Goal: Find specific page/section: Find specific page/section

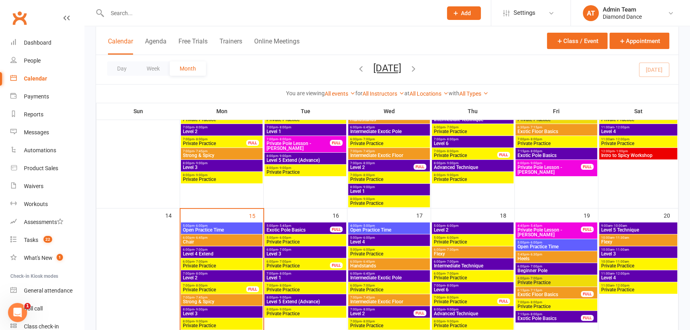
click at [155, 12] on input "text" at bounding box center [271, 13] width 332 height 11
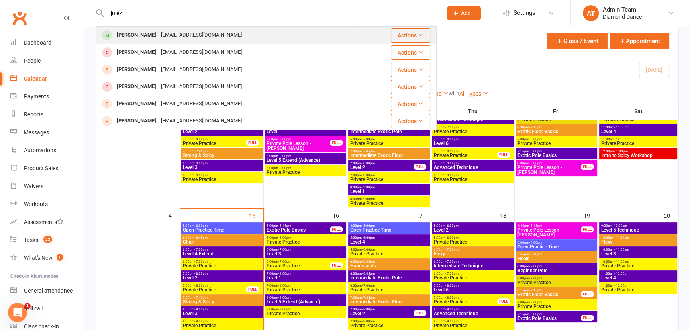
type input "julez"
click at [188, 32] on div "[EMAIL_ADDRESS][DOMAIN_NAME]" at bounding box center [201, 35] width 86 height 12
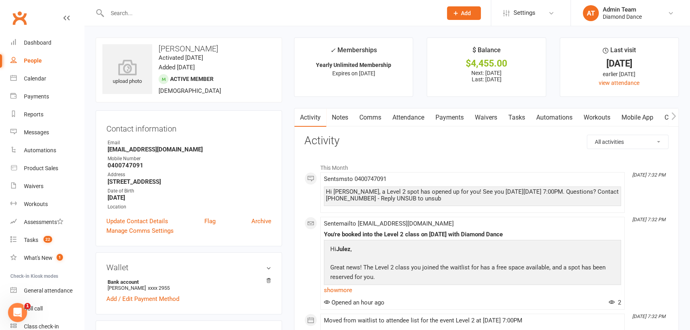
click at [342, 116] on link "Notes" at bounding box center [339, 117] width 27 height 18
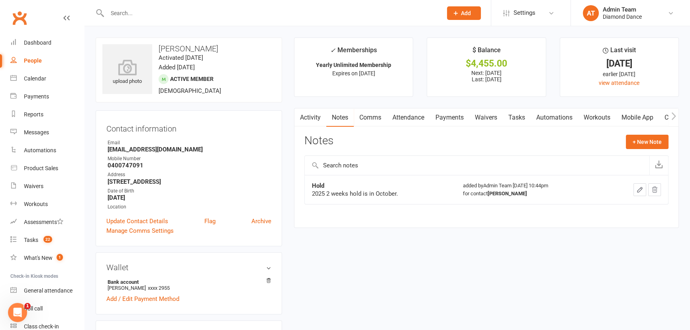
click at [445, 115] on link "Payments" at bounding box center [449, 117] width 39 height 18
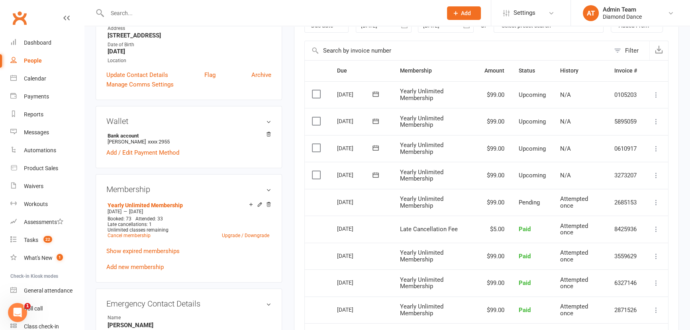
scroll to position [72, 0]
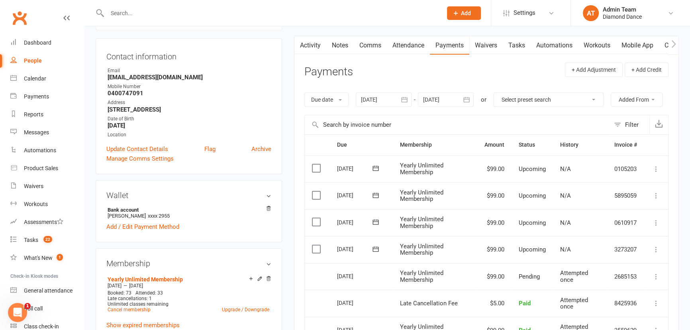
click at [467, 97] on icon "button" at bounding box center [466, 99] width 6 height 5
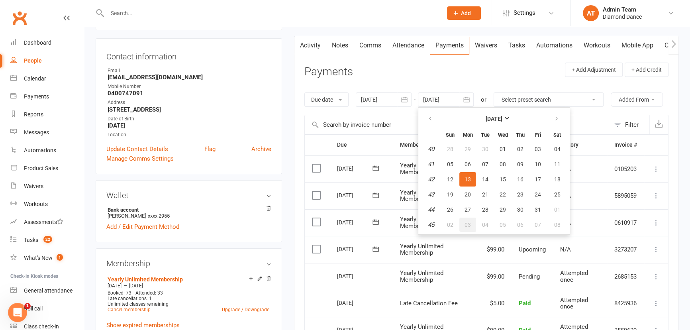
click at [471, 222] on button "03" at bounding box center [467, 224] width 17 height 14
type input "[DATE]"
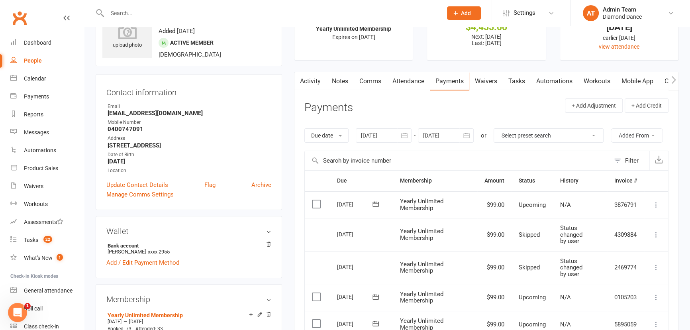
scroll to position [36, 0]
